Goal: Find specific page/section: Find specific page/section

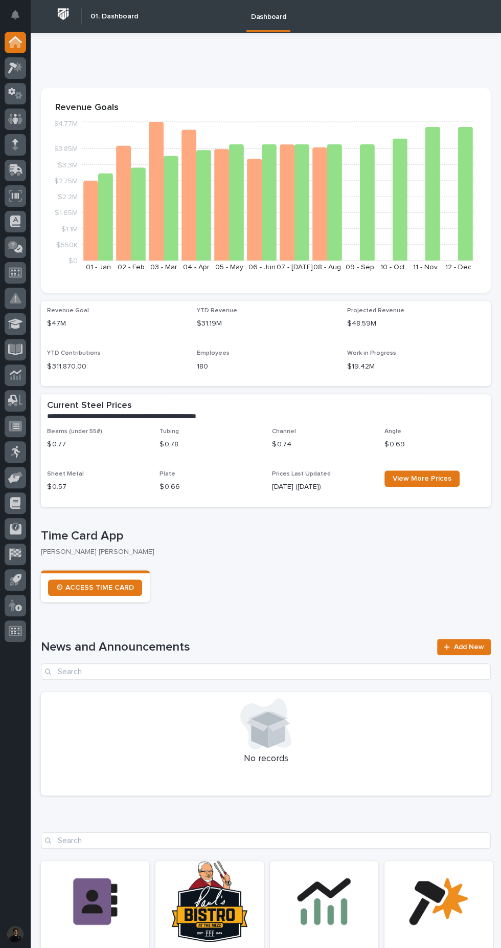
click at [210, 897] on link "Open Link" at bounding box center [210, 920] width 108 height 118
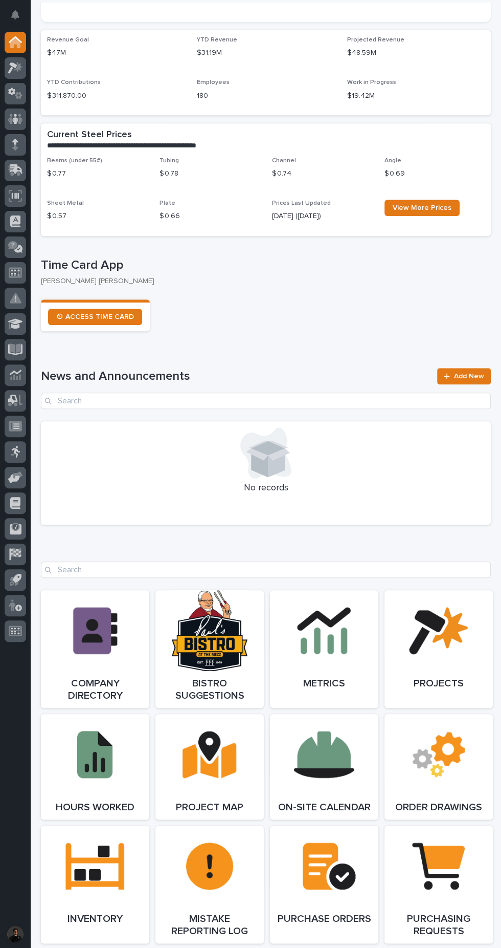
scroll to position [272, 0]
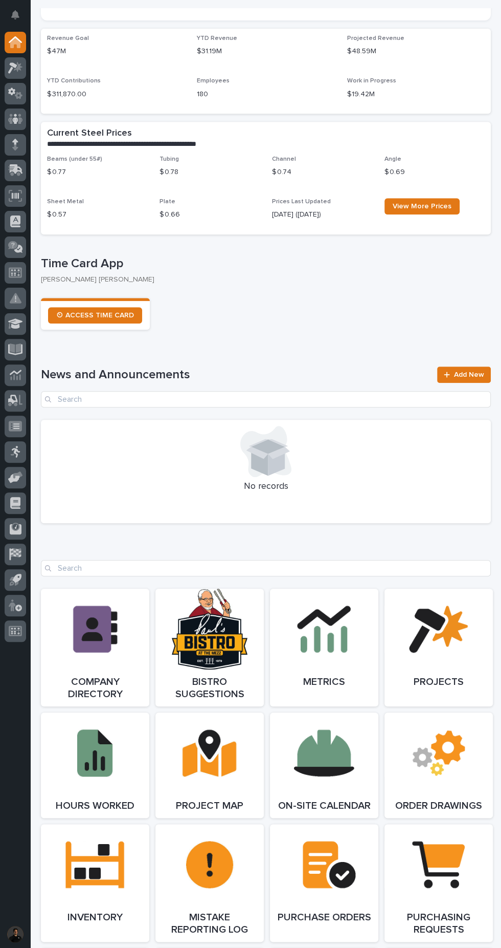
click at [218, 645] on span "Open Link" at bounding box center [209, 647] width 33 height 7
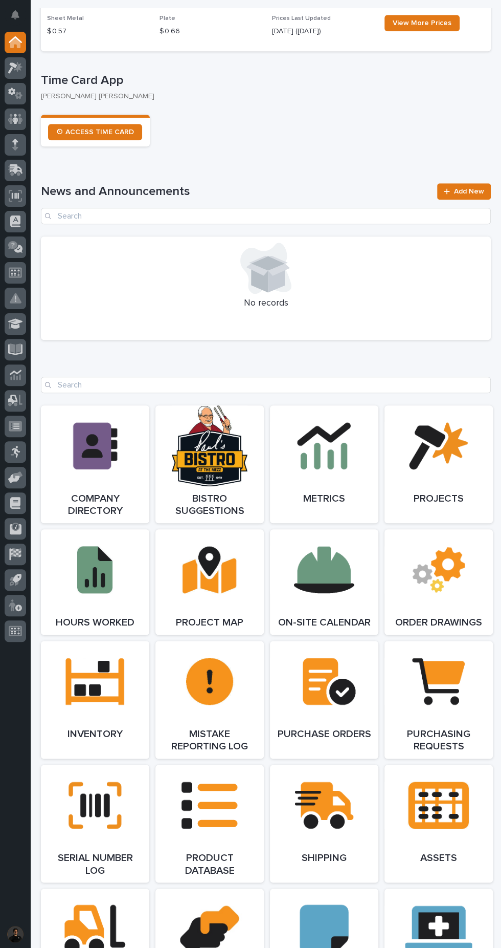
scroll to position [466, 0]
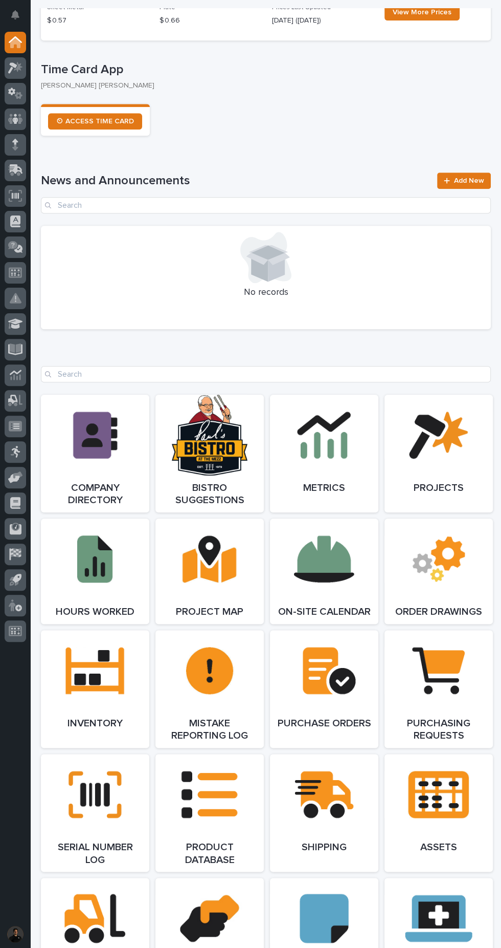
click at [228, 453] on link "Open Link" at bounding box center [210, 454] width 108 height 118
click at [195, 455] on span "Open Link" at bounding box center [209, 453] width 33 height 7
